Goal: Information Seeking & Learning: Stay updated

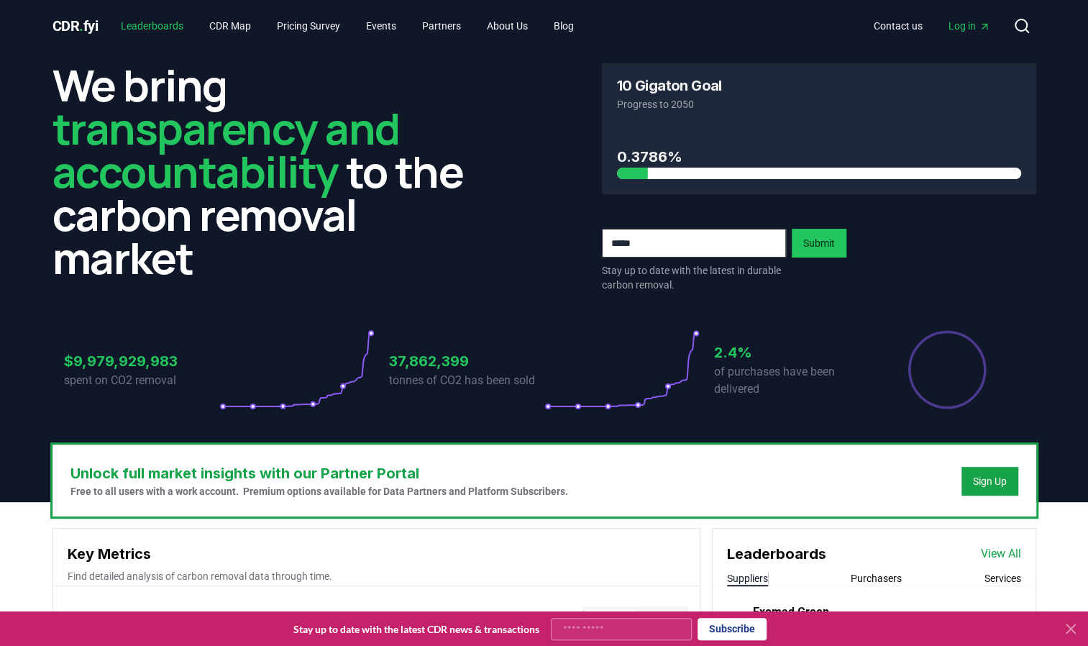
click at [170, 35] on link "Leaderboards" at bounding box center [152, 26] width 86 height 26
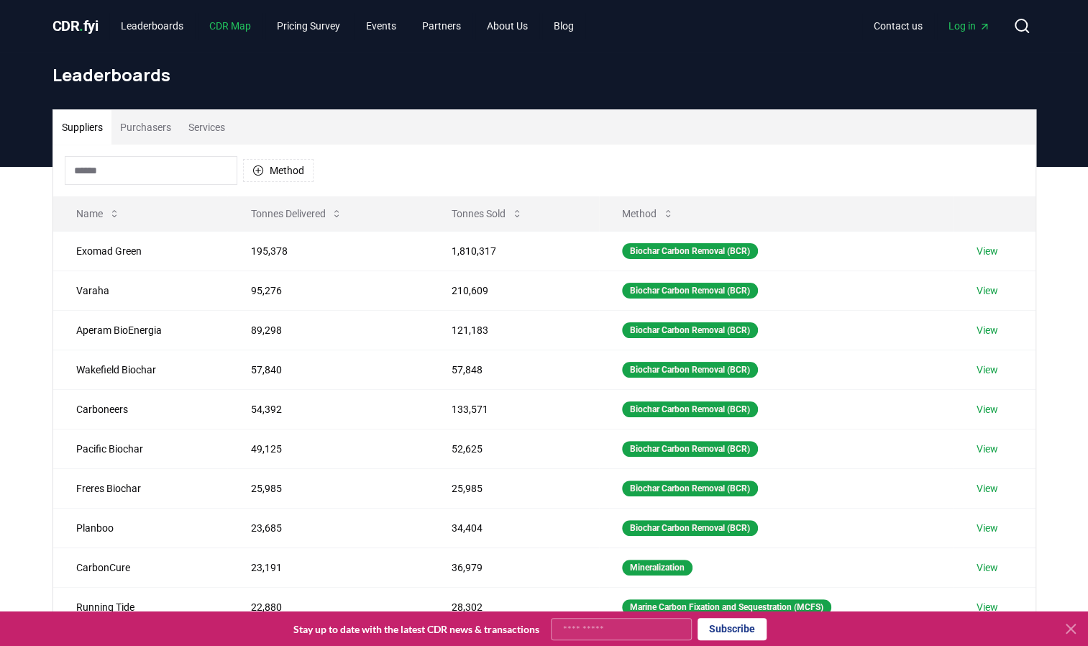
click at [245, 30] on link "CDR Map" at bounding box center [230, 26] width 65 height 26
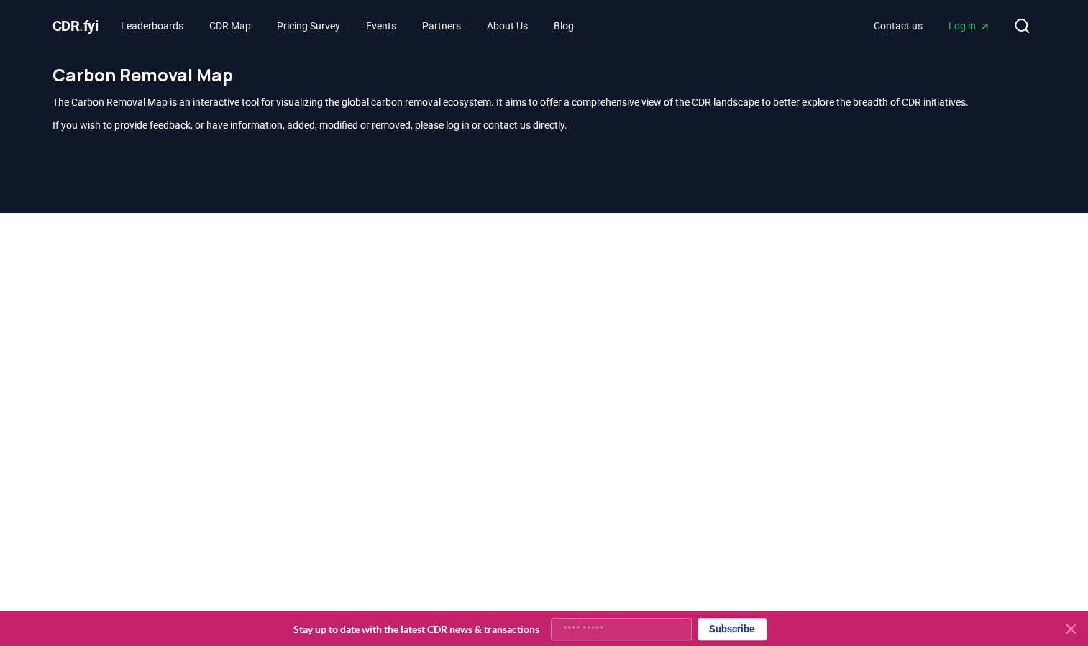
click at [547, 150] on div "Carbon Removal Map The Carbon Removal Map is an interactive tool for visualizin…" at bounding box center [544, 104] width 1007 height 104
click at [315, 17] on link "Pricing Survey" at bounding box center [308, 26] width 86 height 26
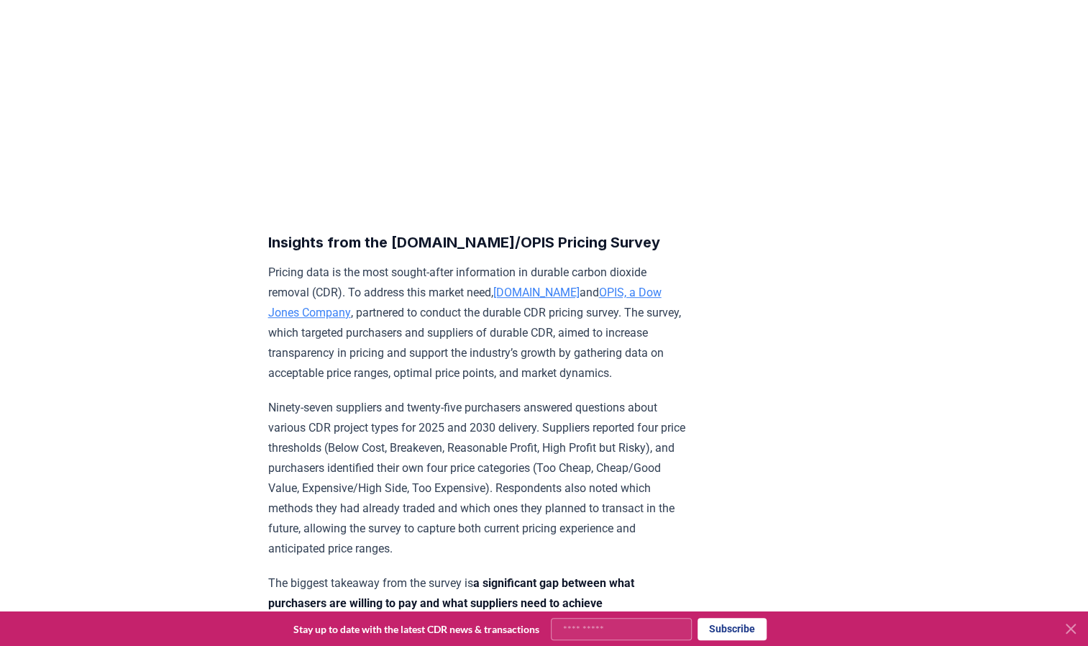
scroll to position [283, 0]
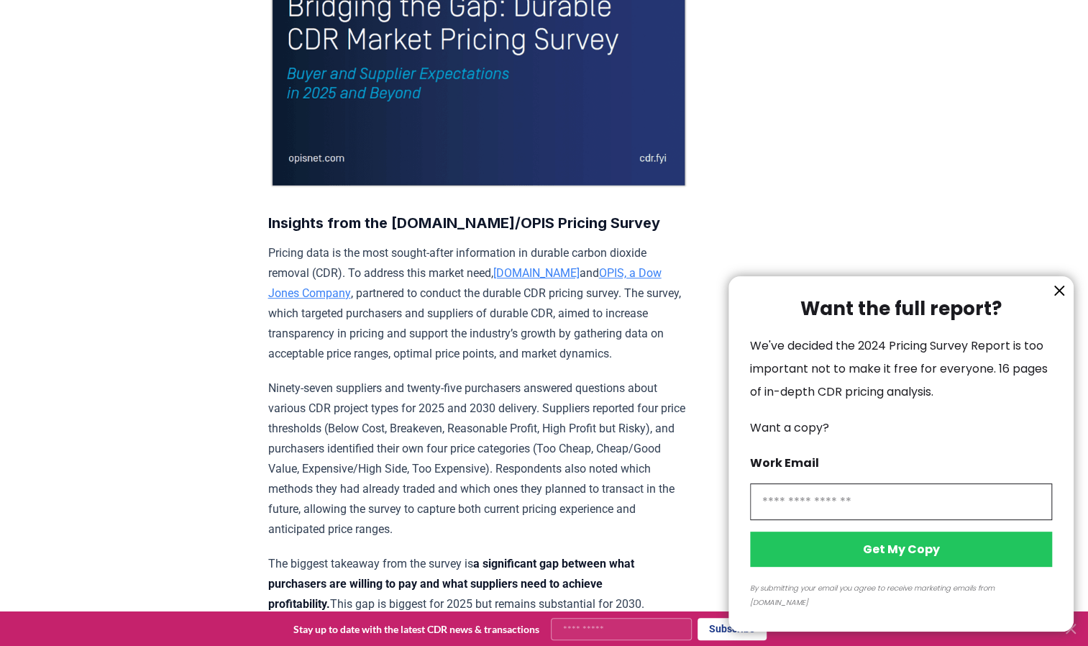
click at [1056, 295] on icon "information" at bounding box center [1059, 290] width 9 height 9
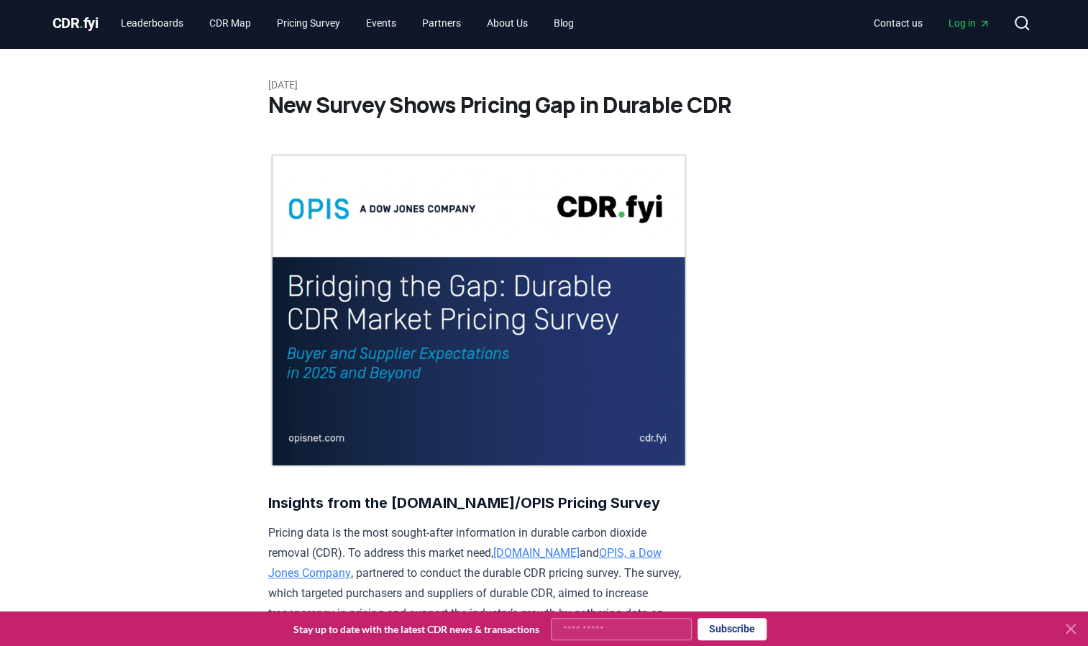
scroll to position [0, 0]
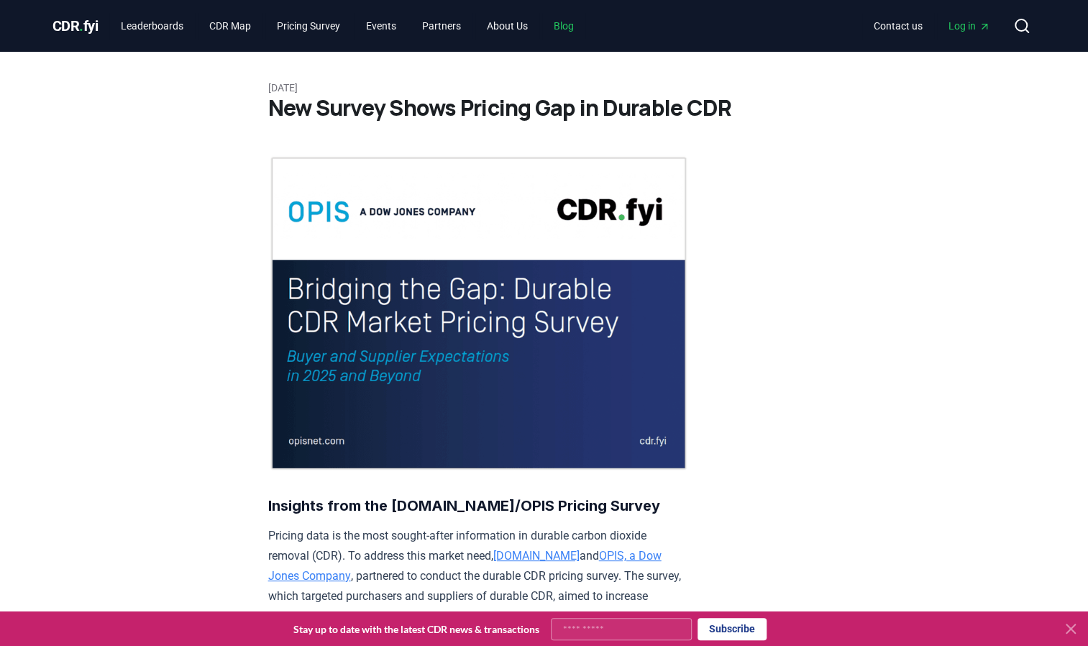
click at [579, 23] on link "Blog" at bounding box center [563, 26] width 43 height 26
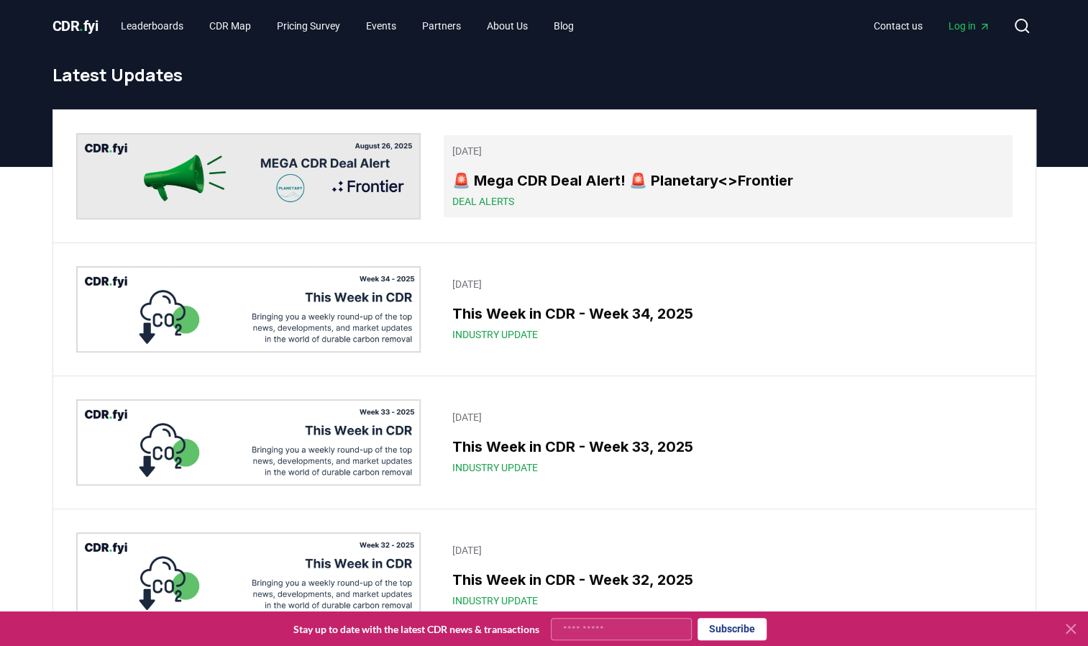
click at [792, 188] on h3 "🚨 Mega CDR Deal Alert! 🚨 Planetary<>Frontier" at bounding box center [727, 181] width 551 height 22
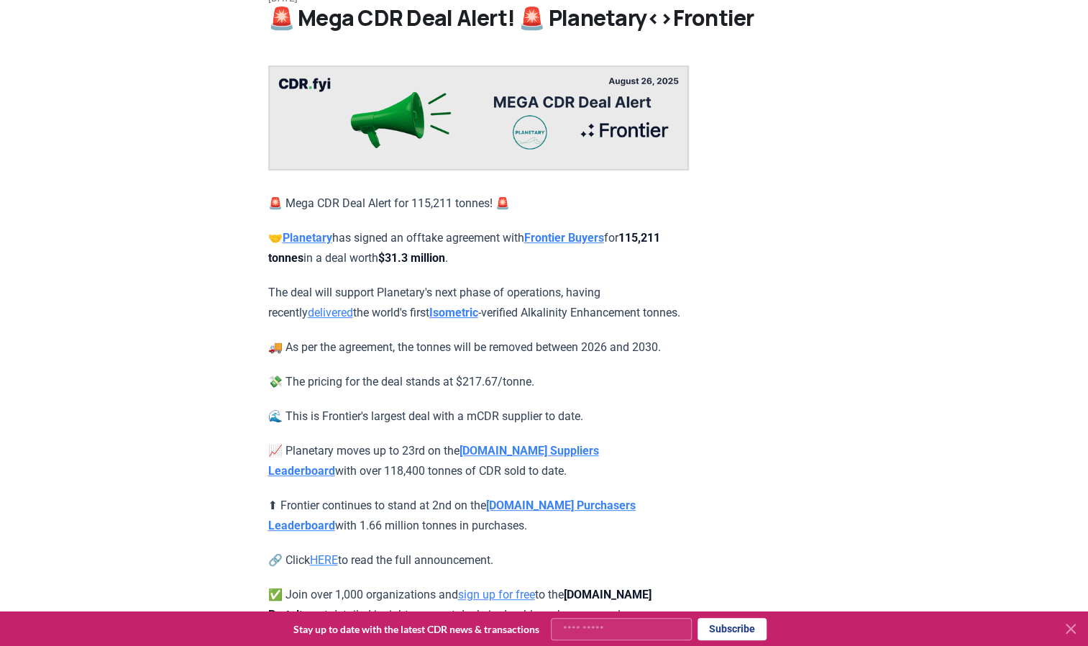
scroll to position [91, 0]
